Goal: Transaction & Acquisition: Purchase product/service

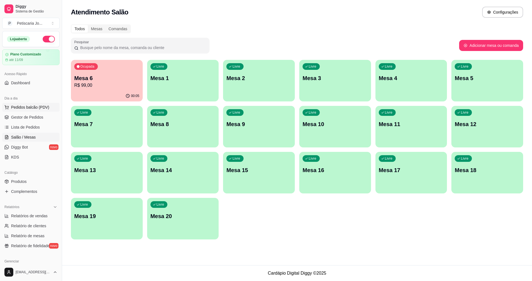
click at [17, 109] on span "Pedidos balcão (PDV)" at bounding box center [30, 108] width 38 height 6
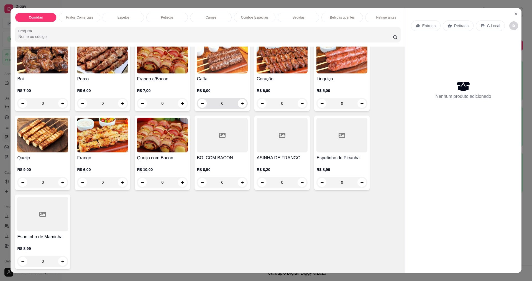
scroll to position [277, 0]
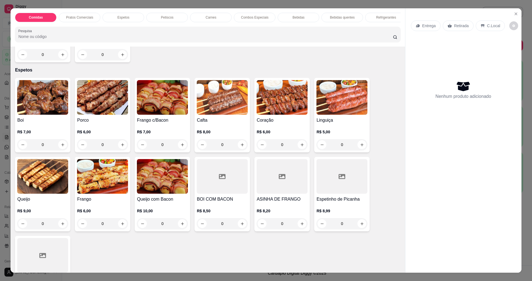
click at [347, 189] on div at bounding box center [342, 176] width 51 height 35
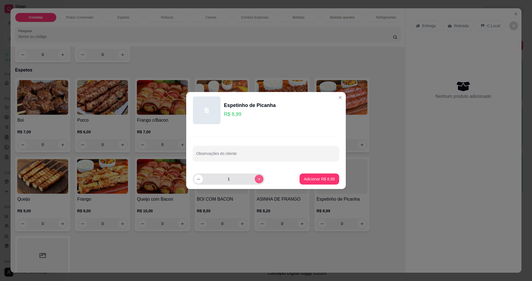
click at [257, 179] on icon "increase-product-quantity" at bounding box center [259, 179] width 4 height 4
type input "2"
click at [323, 178] on p "Adicionar R$ 17,98" at bounding box center [318, 179] width 33 height 6
type input "2"
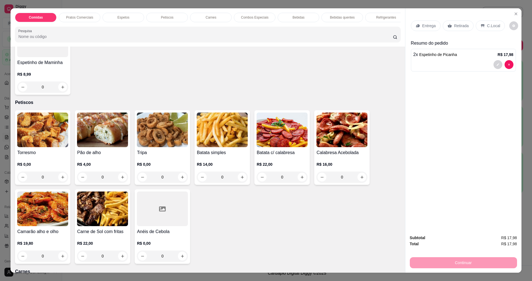
scroll to position [499, 0]
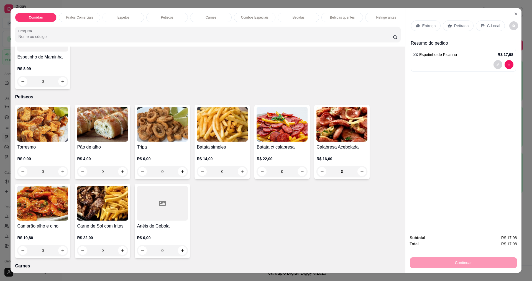
click at [27, 184] on div "Camarão alho e olho R$ 19,80 0" at bounding box center [42, 221] width 55 height 75
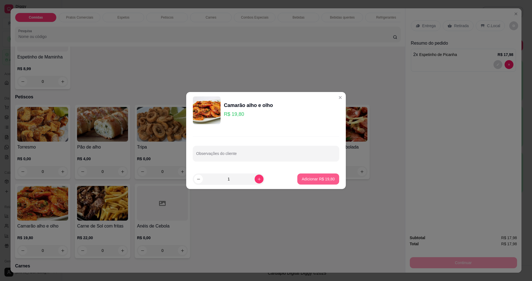
click at [304, 181] on p "Adicionar R$ 19,80" at bounding box center [318, 179] width 33 height 6
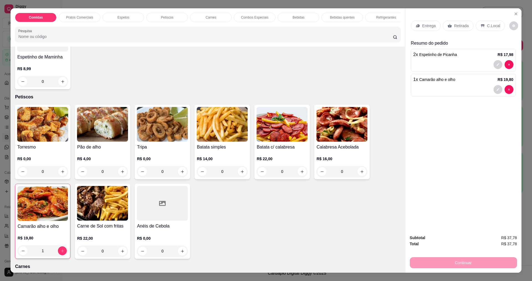
type input "1"
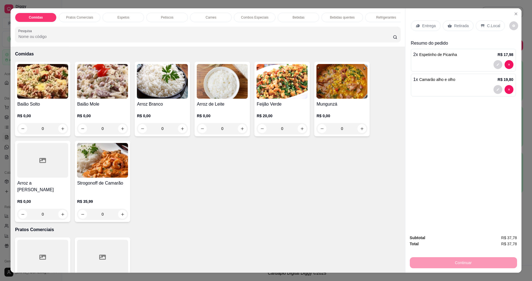
scroll to position [0, 0]
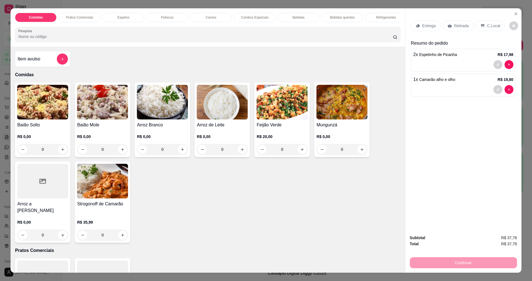
click at [107, 92] on img at bounding box center [102, 102] width 51 height 35
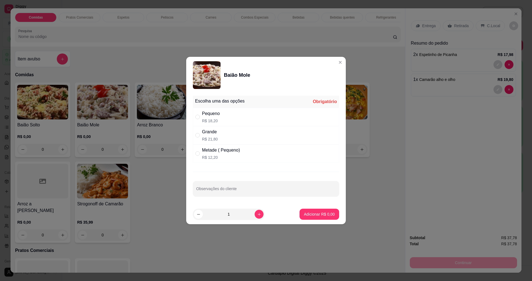
click at [227, 121] on div "Pequeno R$ 18,20" at bounding box center [266, 117] width 146 height 18
radio input "true"
click at [336, 212] on footer "1 Adicionar R$ 18,20" at bounding box center [266, 214] width 160 height 20
click at [320, 209] on button "Adicionar R$ 18,20" at bounding box center [318, 214] width 41 height 11
type input "1"
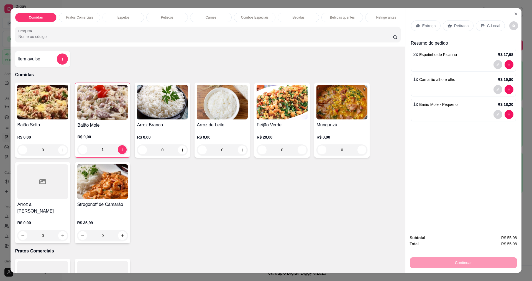
click at [448, 261] on div "Continuar" at bounding box center [463, 262] width 107 height 12
click at [433, 27] on p "Entrega" at bounding box center [430, 26] width 14 height 6
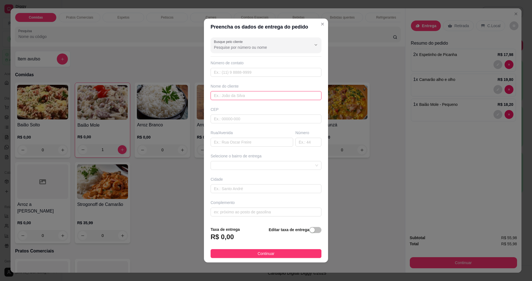
click at [233, 97] on input "text" at bounding box center [266, 95] width 111 height 9
type input "r"
type input "ROBERTINHA"
click at [258, 252] on span "Continuar" at bounding box center [266, 254] width 17 height 6
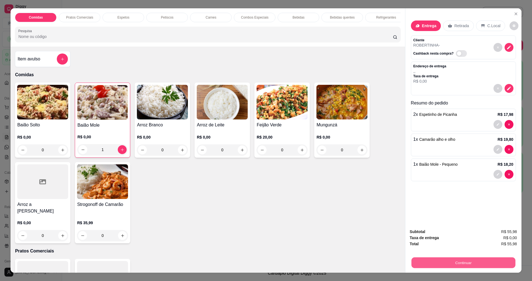
click at [474, 261] on button "Continuar" at bounding box center [463, 262] width 104 height 11
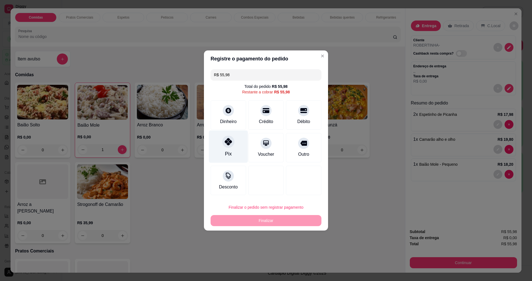
click at [230, 148] on div "Pix" at bounding box center [228, 147] width 39 height 32
type input "R$ 0,00"
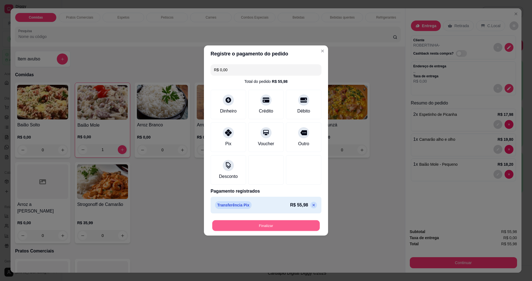
click at [278, 222] on button "Finalizar" at bounding box center [266, 225] width 108 height 11
type input "0"
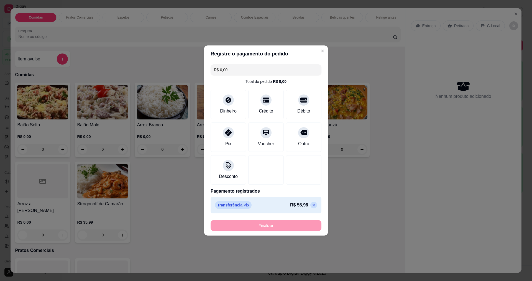
type input "-R$ 55,98"
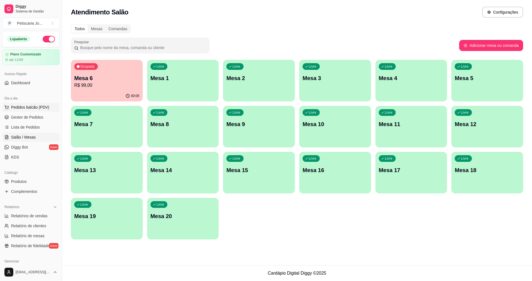
click at [36, 108] on span "Pedidos balcão (PDV)" at bounding box center [30, 108] width 38 height 6
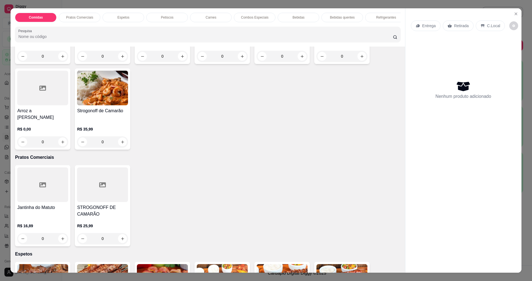
scroll to position [222, 0]
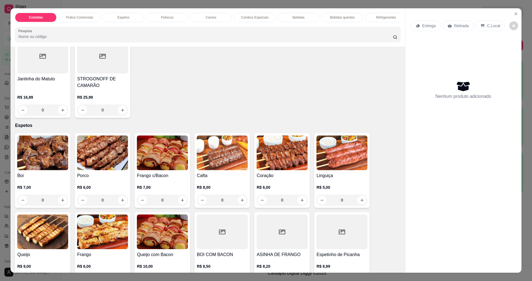
click at [93, 150] on img at bounding box center [102, 153] width 51 height 35
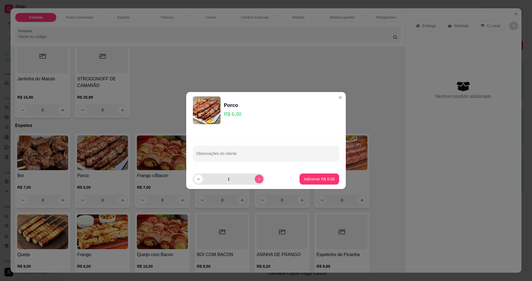
click at [255, 183] on button "increase-product-quantity" at bounding box center [259, 179] width 9 height 9
type input "2"
click at [314, 182] on button "Adicionar R$ 12,00" at bounding box center [318, 179] width 41 height 11
type input "2"
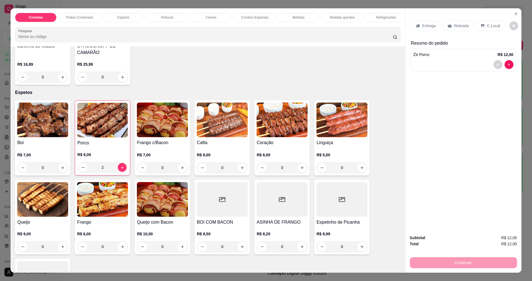
scroll to position [277, 0]
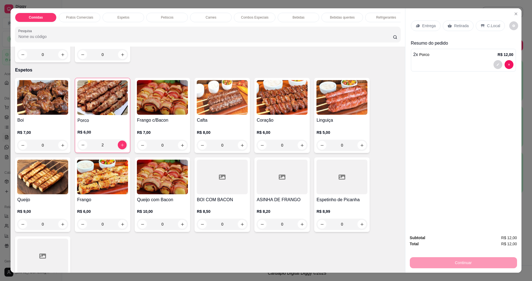
click at [112, 174] on img at bounding box center [102, 177] width 51 height 35
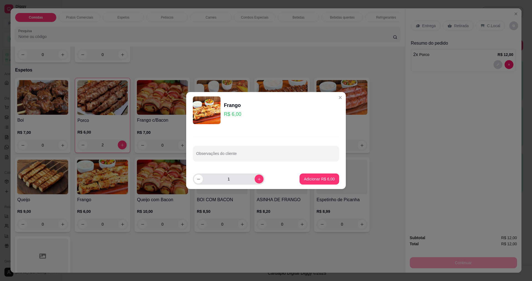
click at [251, 184] on div "1" at bounding box center [229, 179] width 70 height 11
click at [255, 182] on button "increase-product-quantity" at bounding box center [259, 179] width 9 height 9
type input "2"
click at [303, 178] on p "Adicionar R$ 12,00" at bounding box center [318, 178] width 32 height 5
type input "2"
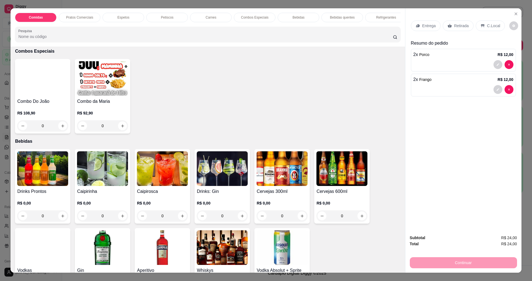
scroll to position [1054, 0]
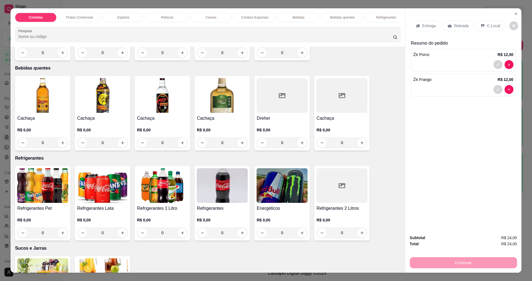
click at [144, 182] on img at bounding box center [162, 185] width 51 height 35
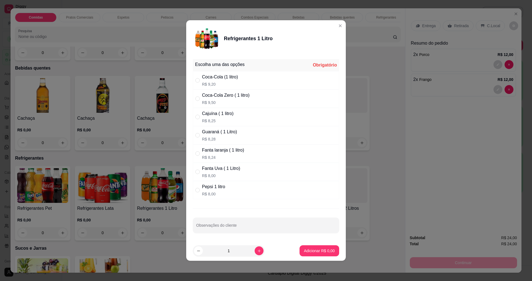
click at [204, 194] on p "R$ 8,00" at bounding box center [213, 194] width 23 height 6
radio input "true"
click at [300, 251] on button "Adicionar R$ 8,00" at bounding box center [319, 251] width 39 height 11
type input "1"
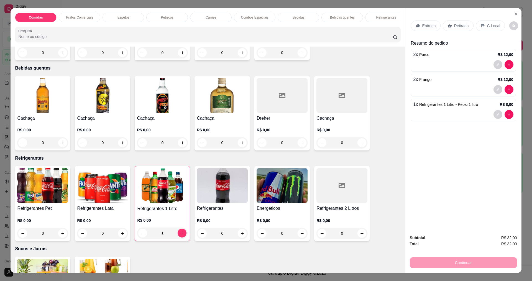
click at [419, 28] on div "Entrega" at bounding box center [426, 26] width 30 height 11
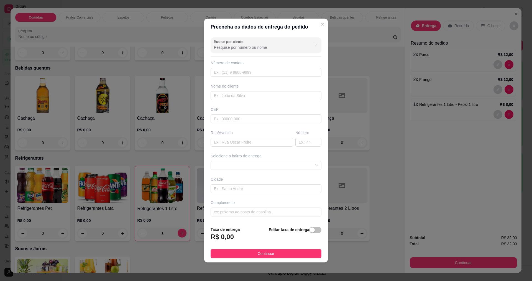
click at [225, 85] on div "Nome do cliente" at bounding box center [266, 86] width 111 height 6
click at [228, 97] on input "text" at bounding box center [266, 95] width 111 height 9
type input "DEBORA"
click at [302, 257] on button "Continuar" at bounding box center [266, 253] width 111 height 9
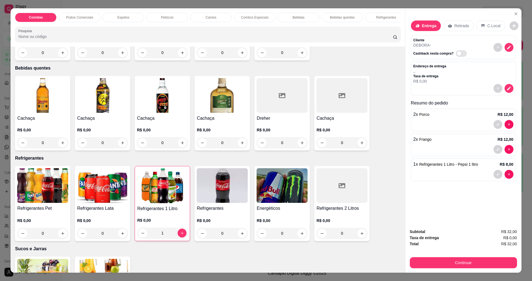
click at [425, 256] on div "Continuar" at bounding box center [463, 262] width 107 height 12
click at [428, 261] on button "Continuar" at bounding box center [463, 262] width 104 height 11
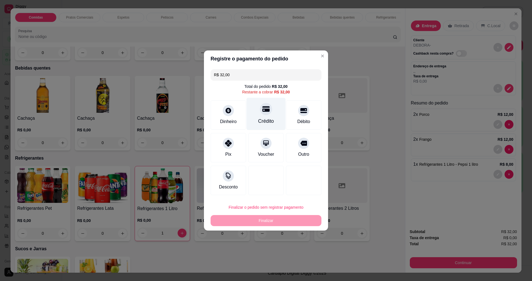
click at [267, 117] on div "Crédito" at bounding box center [266, 114] width 39 height 32
type input "R$ 0,00"
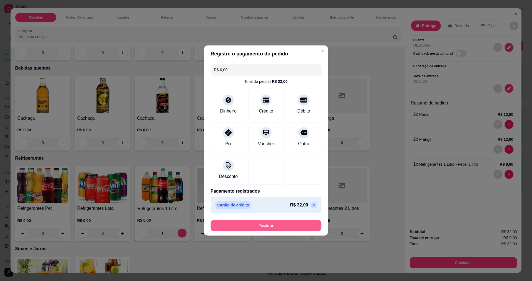
click at [237, 228] on button "Finalizar" at bounding box center [266, 225] width 111 height 11
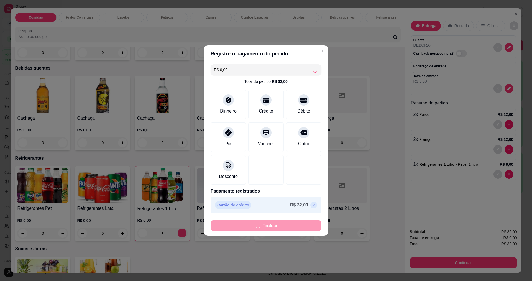
type input "0"
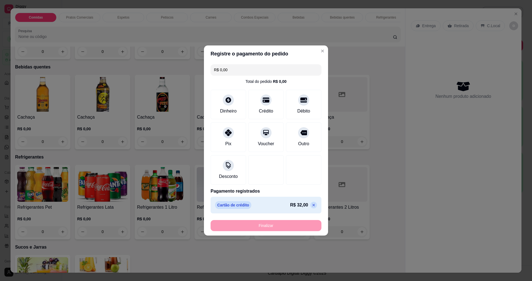
type input "-R$ 32,00"
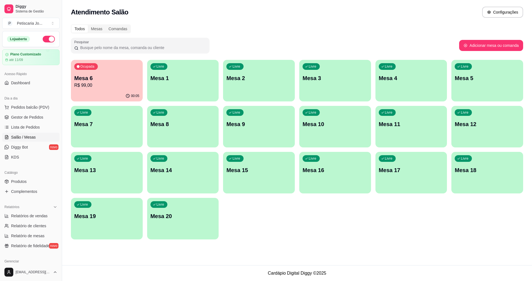
drag, startPoint x: 0, startPoint y: 108, endPoint x: 0, endPoint y: 133, distance: 24.4
